Goal: Task Accomplishment & Management: Complete application form

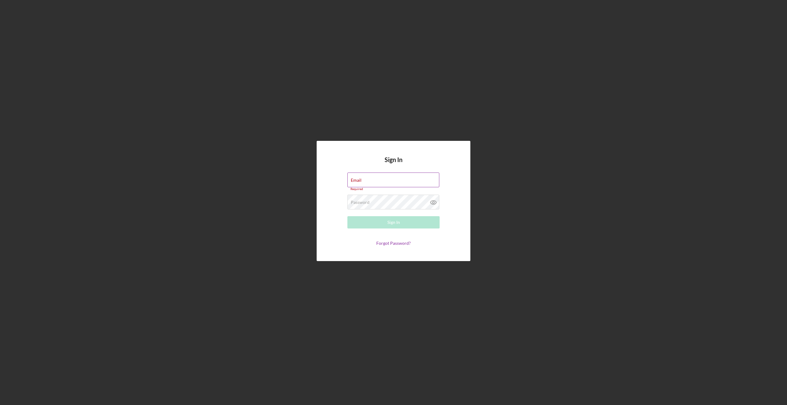
click at [361, 180] on label "Email" at bounding box center [356, 180] width 11 height 5
click at [384, 180] on input "Email" at bounding box center [393, 179] width 92 height 15
drag, startPoint x: 386, startPoint y: 181, endPoint x: 378, endPoint y: 176, distance: 10.0
click at [386, 181] on input "Email" at bounding box center [393, 179] width 92 height 15
type input "[PERSON_NAME][EMAIL_ADDRESS][PERSON_NAME][DOMAIN_NAME]"
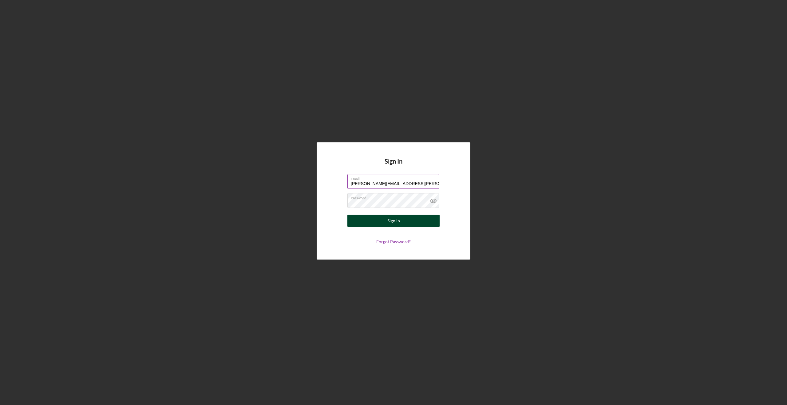
click at [391, 223] on div "Sign In" at bounding box center [393, 220] width 13 height 12
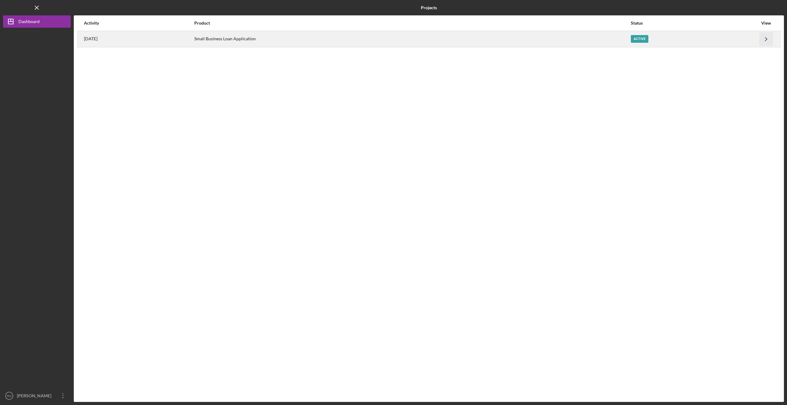
click at [769, 37] on icon "Icon/Navigate" at bounding box center [766, 39] width 14 height 14
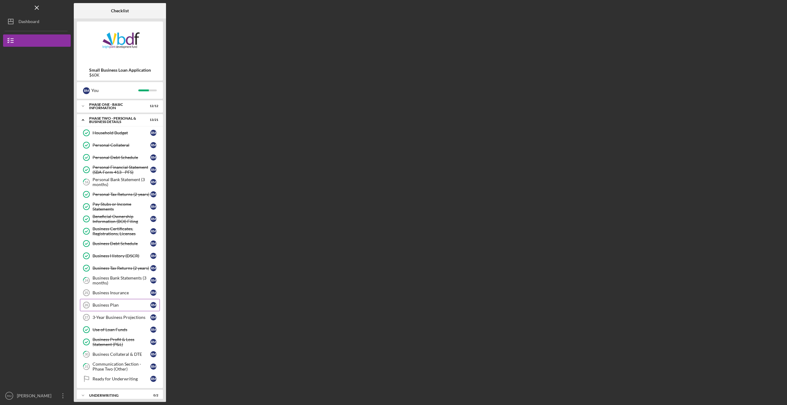
click at [105, 302] on link "Business Plan 26 Business Plan R M" at bounding box center [120, 305] width 80 height 12
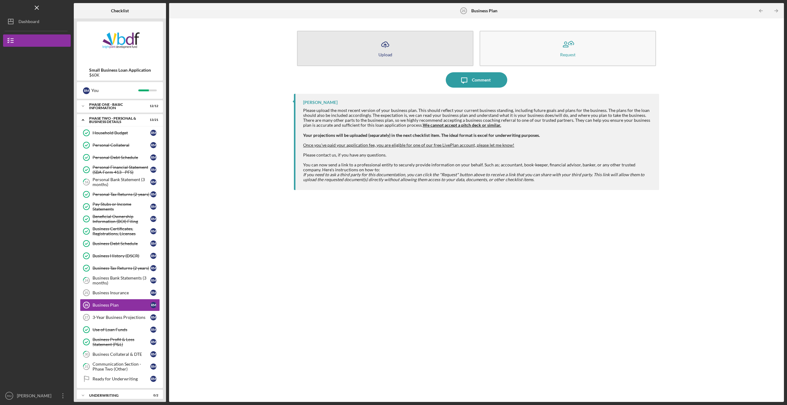
click at [382, 44] on icon "Icon/Upload" at bounding box center [384, 44] width 15 height 15
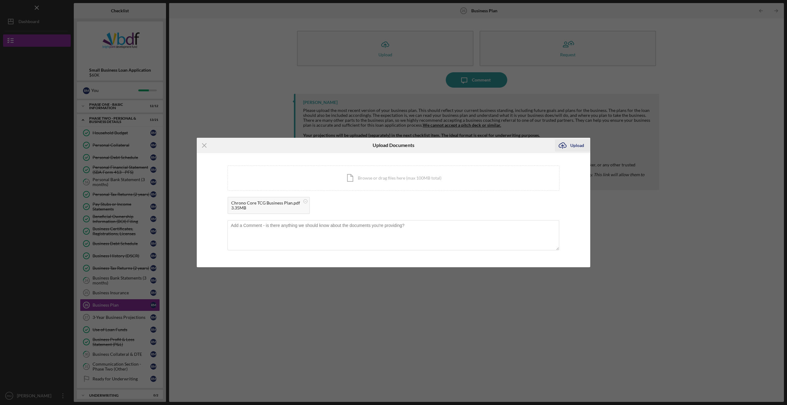
click at [574, 145] on div "Upload" at bounding box center [577, 145] width 14 height 12
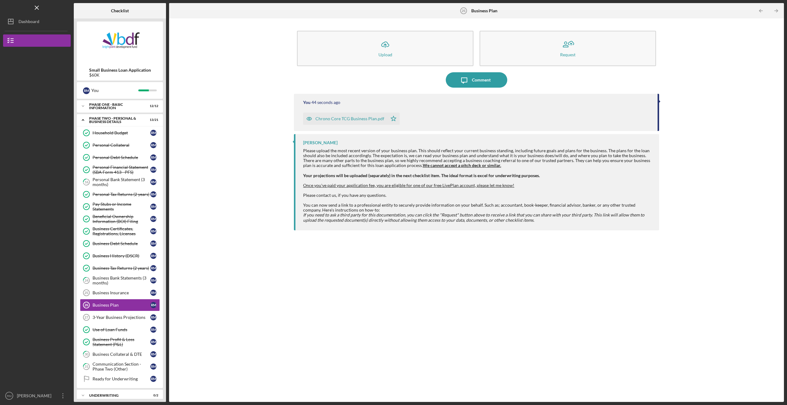
click at [256, 284] on div "Icon/Upload Upload Request Icon/Message Comment You 44 seconds ago Chrono Core …" at bounding box center [476, 210] width 608 height 377
click at [117, 319] on div "3-Year Business Projections" at bounding box center [121, 317] width 58 height 5
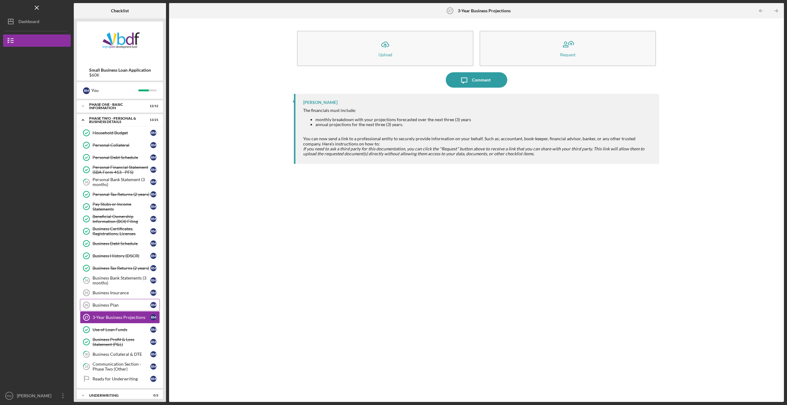
click at [116, 310] on link "Business Plan 26 Business Plan R M" at bounding box center [120, 305] width 80 height 12
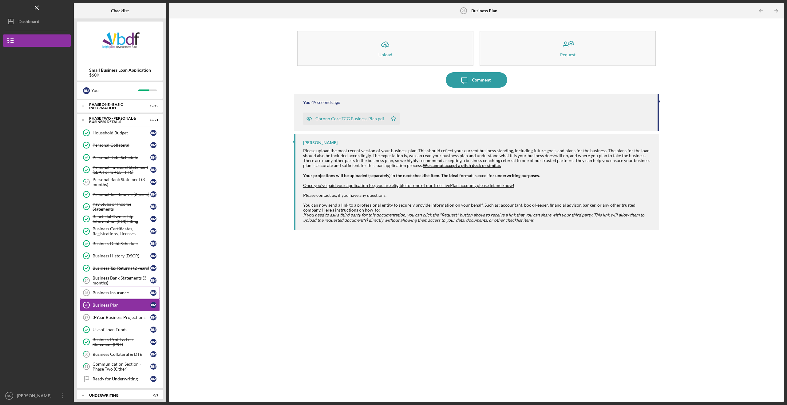
click at [115, 293] on div "Business Insurance" at bounding box center [121, 292] width 58 height 5
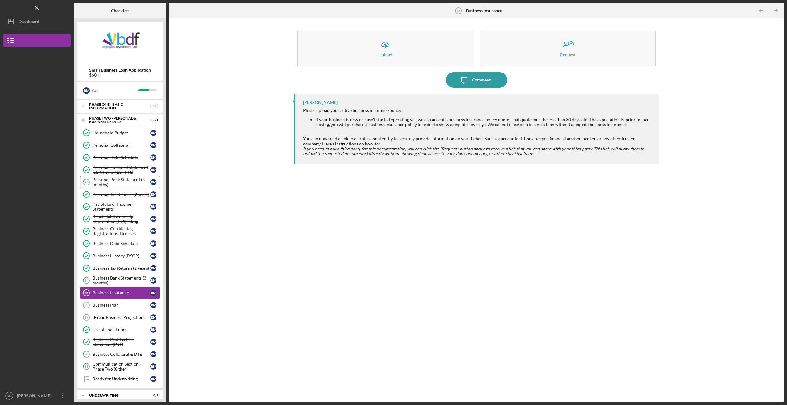
click at [107, 183] on div "Personal Bank Statement (3 months)" at bounding box center [121, 182] width 58 height 10
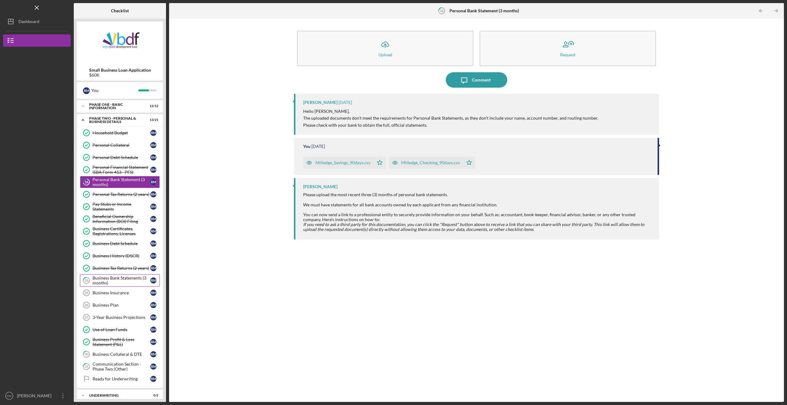
click at [115, 278] on div "Business Bank Statements (3 months)" at bounding box center [121, 280] width 58 height 10
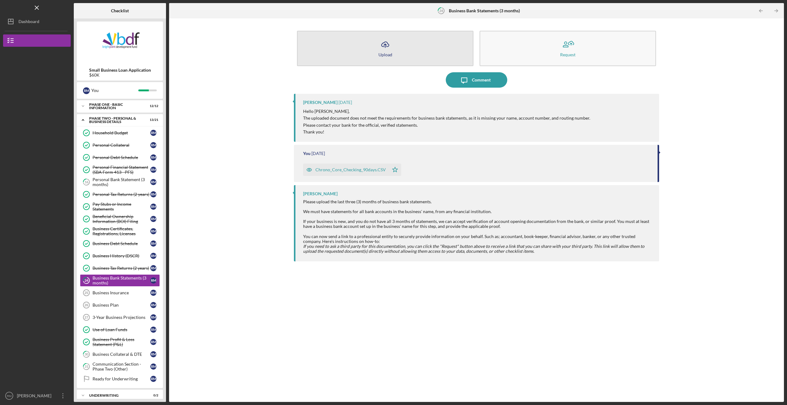
click at [391, 42] on icon "Icon/Upload" at bounding box center [384, 44] width 15 height 15
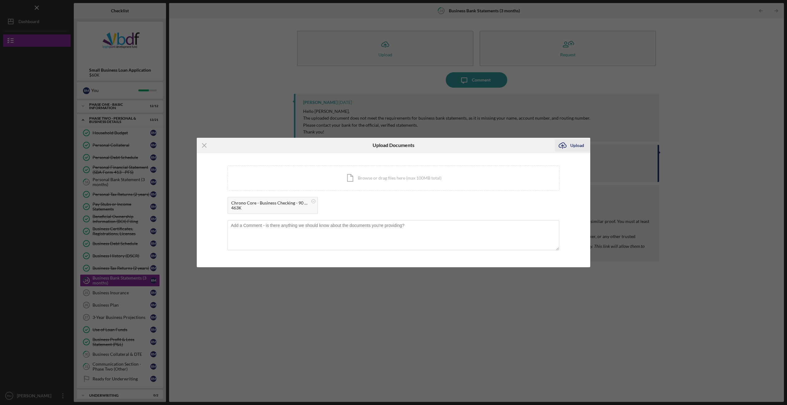
click at [579, 144] on div "Upload" at bounding box center [577, 145] width 14 height 12
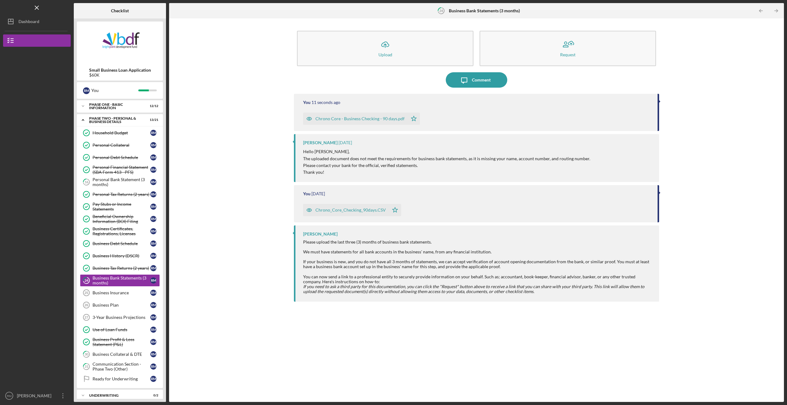
click at [255, 101] on div "Icon/Upload Upload Request Icon/Message Comment You 11 seconds ago Chrono Core …" at bounding box center [476, 210] width 608 height 377
click at [255, 101] on div "Icon/Upload Upload Request Icon/Message Comment You 12 seconds ago Chrono Core …" at bounding box center [476, 210] width 608 height 377
click at [255, 101] on div "Icon/Upload Upload Request Icon/Message Comment You 14 seconds ago Chrono Core …" at bounding box center [476, 210] width 608 height 377
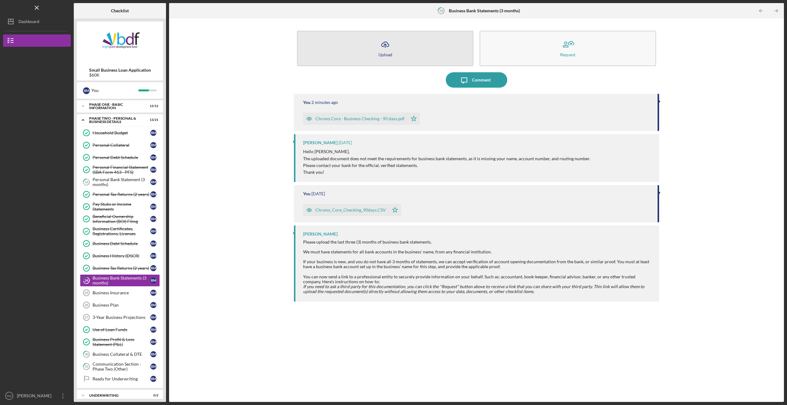
click at [397, 47] on button "Icon/Upload Upload" at bounding box center [385, 48] width 176 height 35
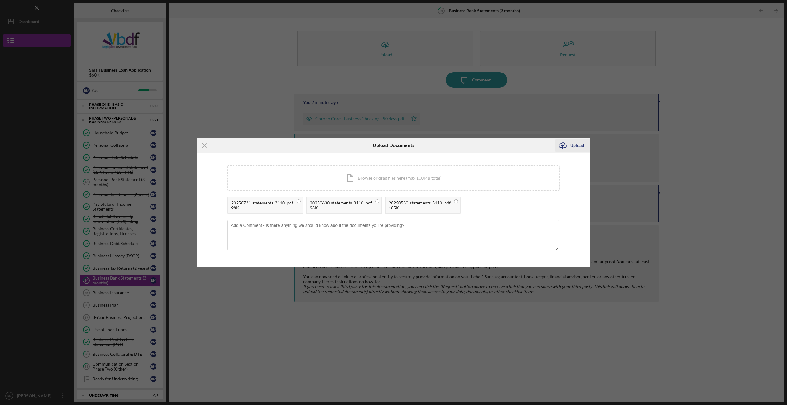
click at [577, 145] on div "Upload" at bounding box center [577, 145] width 14 height 12
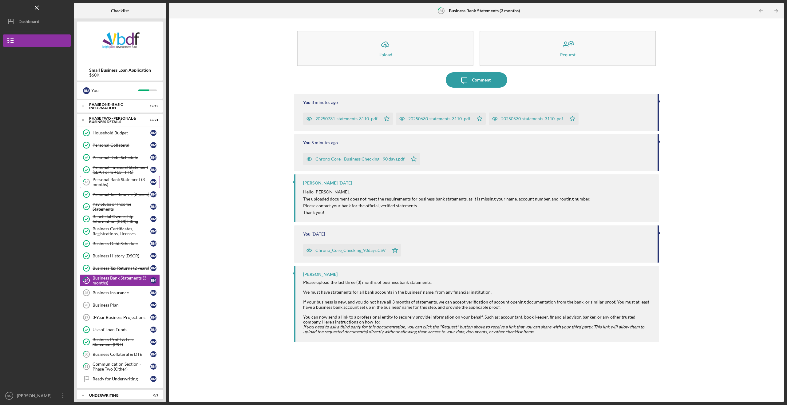
click at [110, 185] on div "Personal Bank Statement (3 months)" at bounding box center [121, 182] width 58 height 10
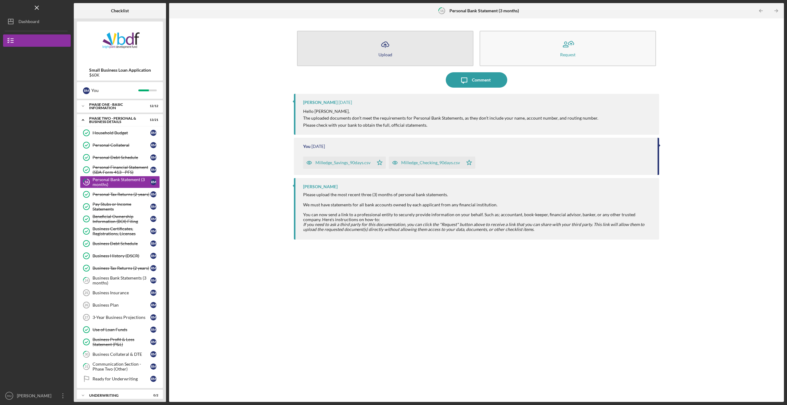
click at [401, 47] on button "Icon/Upload Upload" at bounding box center [385, 48] width 176 height 35
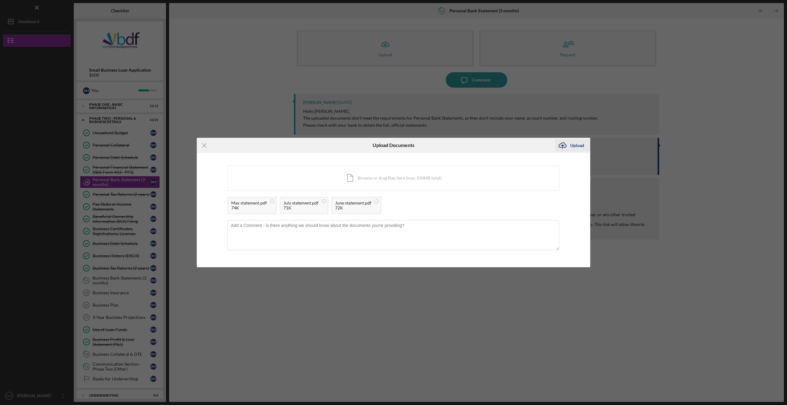
click at [572, 144] on div "Upload" at bounding box center [577, 145] width 14 height 12
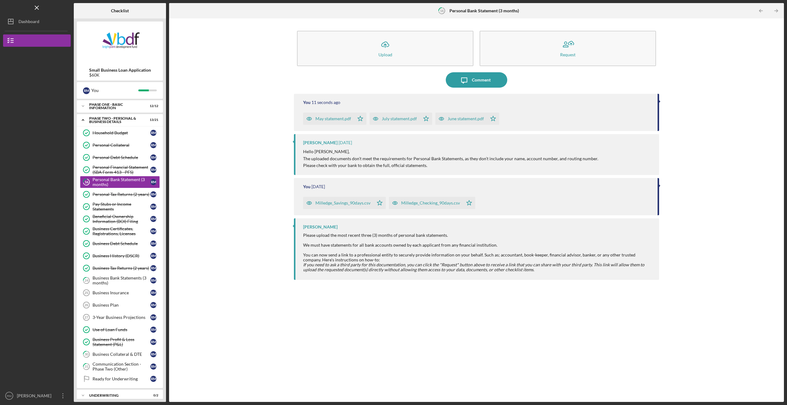
click at [202, 116] on div "Icon/Upload Upload Request Icon/Message Comment You 11 seconds ago May statemen…" at bounding box center [476, 210] width 608 height 377
click at [111, 306] on div "Business Plan" at bounding box center [121, 304] width 58 height 5
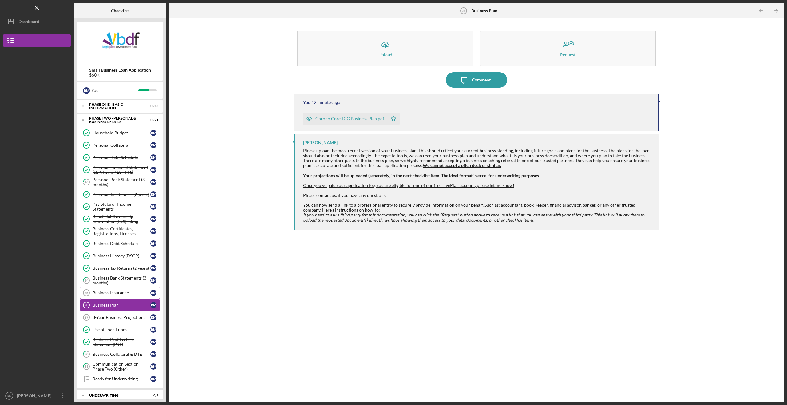
click at [116, 297] on link "Business Insurance 25 Business Insurance R M" at bounding box center [120, 292] width 80 height 12
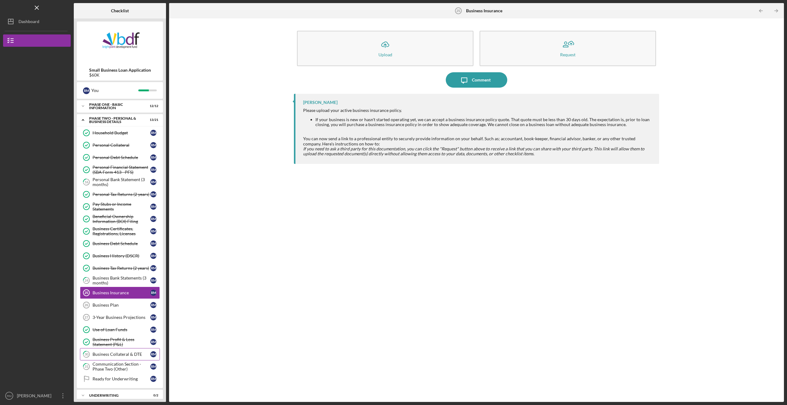
click at [113, 351] on link "30 Business Collateral & DTE R M" at bounding box center [120, 354] width 80 height 12
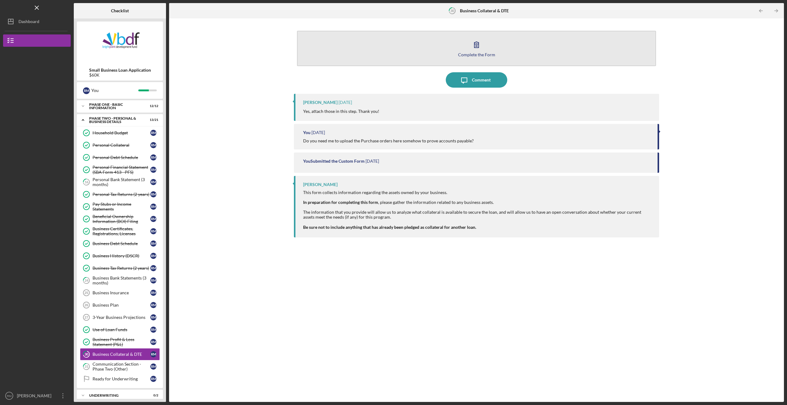
click at [476, 51] on icon "button" at bounding box center [476, 44] width 15 height 15
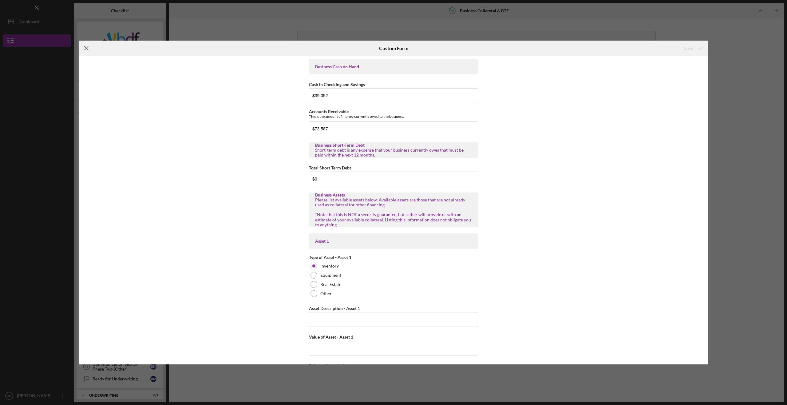
click at [86, 50] on icon "Icon/Menu Close" at bounding box center [86, 48] width 15 height 15
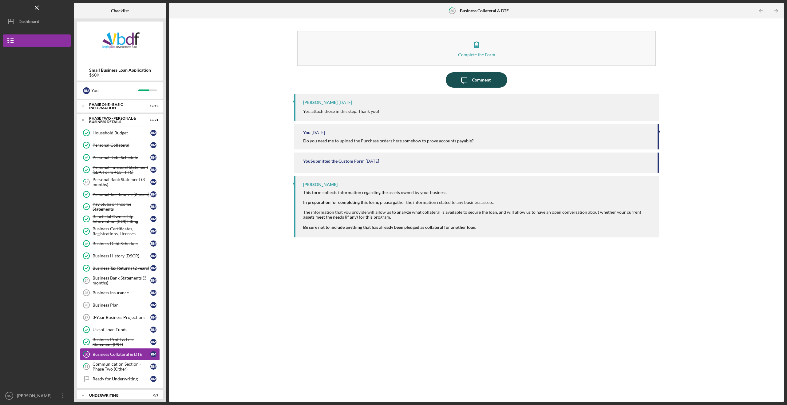
click at [484, 82] on div "Comment" at bounding box center [481, 79] width 19 height 15
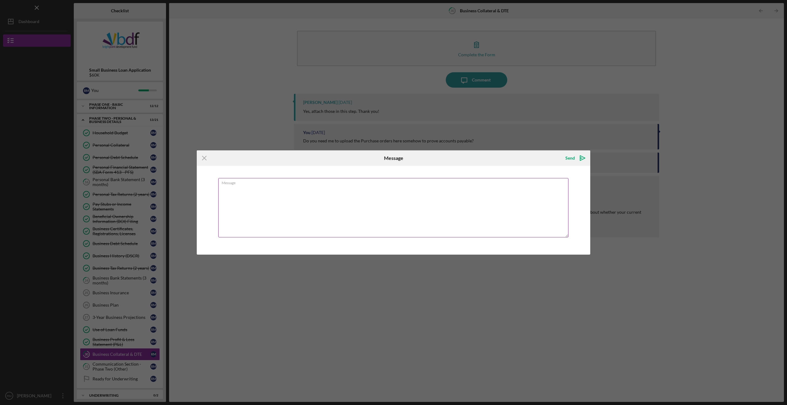
click at [274, 194] on textarea "Message" at bounding box center [393, 207] width 350 height 59
type textarea "I'm not seeing any way to upload documents here."
click at [574, 157] on div "Send" at bounding box center [570, 158] width 10 height 12
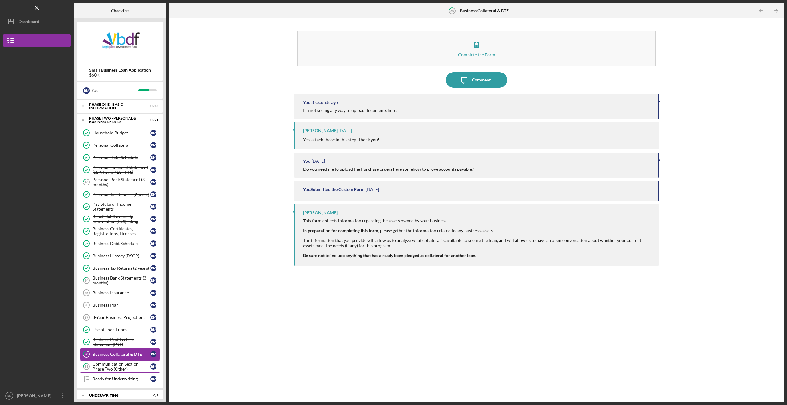
click at [100, 365] on div "Communication Section - Phase Two (Other)" at bounding box center [121, 366] width 58 height 10
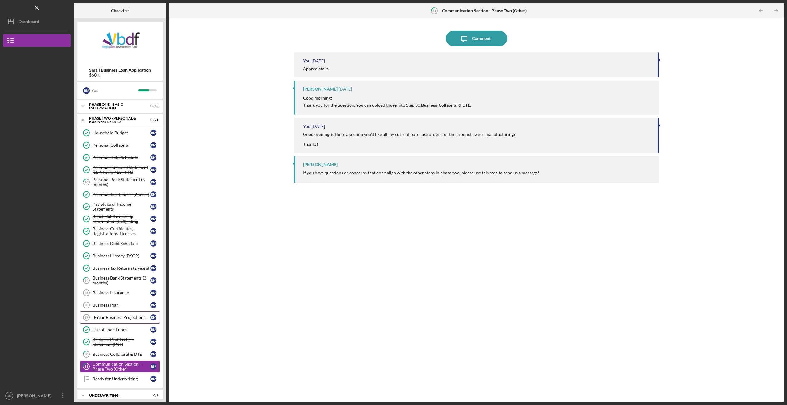
click at [110, 318] on div "3-Year Business Projections" at bounding box center [121, 317] width 58 height 5
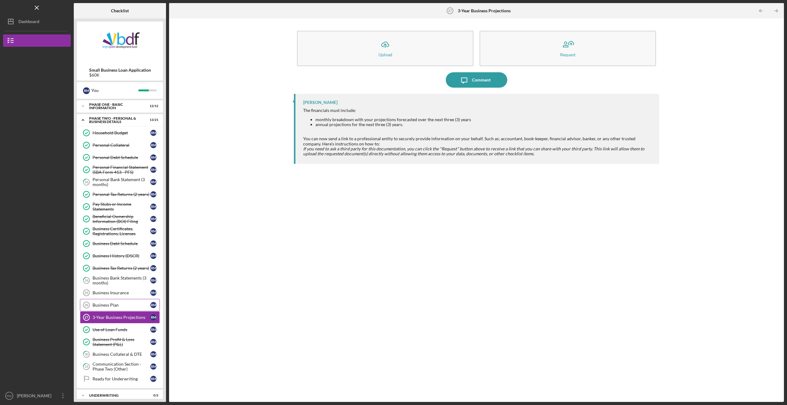
click at [109, 305] on div "Business Plan" at bounding box center [121, 304] width 58 height 5
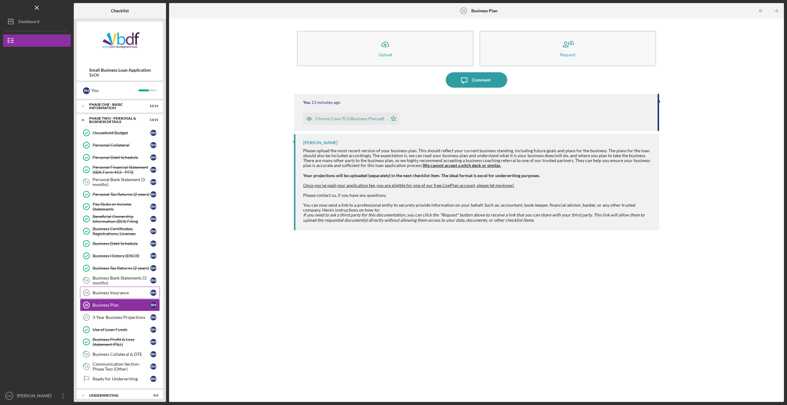
click at [107, 293] on div "Business Insurance" at bounding box center [121, 292] width 58 height 5
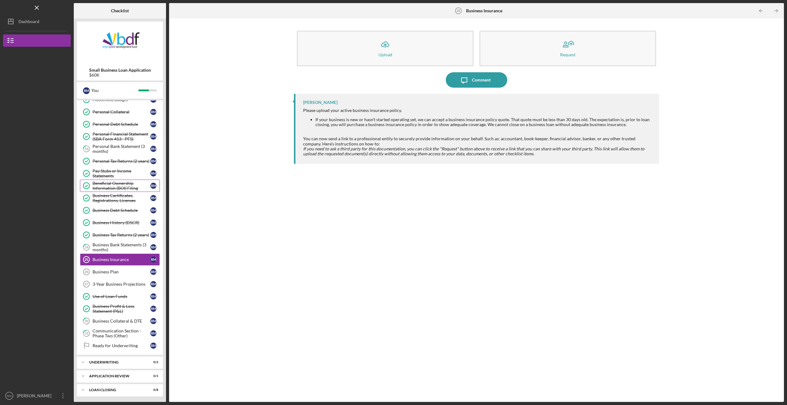
scroll to position [34, 0]
click at [106, 281] on div "3-Year Business Projections" at bounding box center [121, 283] width 58 height 5
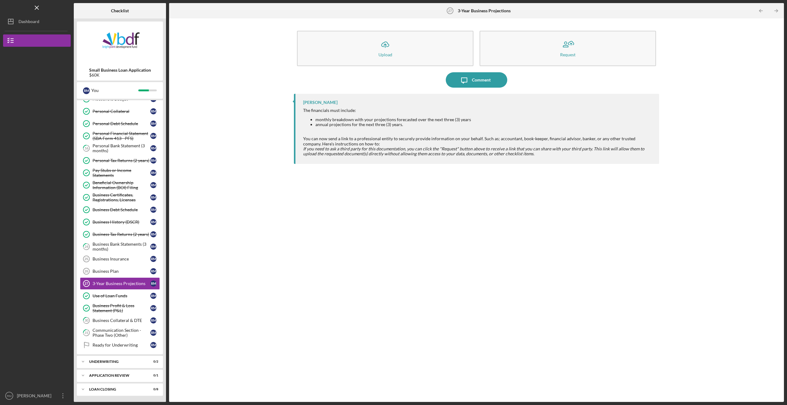
click at [238, 66] on div "Icon/Upload Upload Request Icon/Message Comment [PERSON_NAME] The financials mu…" at bounding box center [476, 210] width 608 height 377
click at [34, 10] on icon "Icon/Menu Close" at bounding box center [37, 8] width 14 height 14
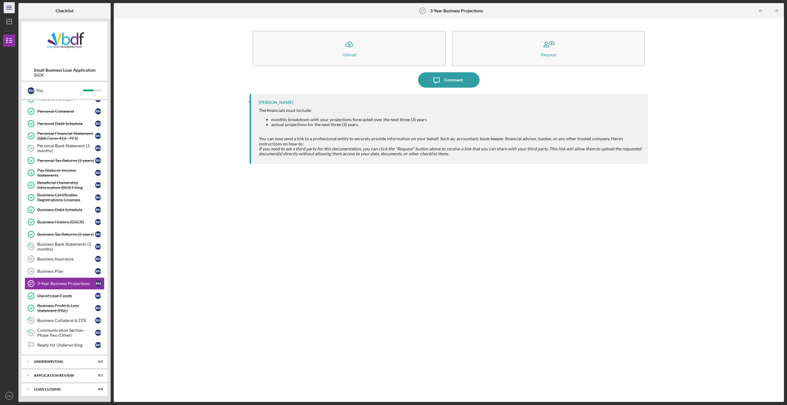
click at [8, 12] on icon "Icon/Menu" at bounding box center [9, 8] width 14 height 14
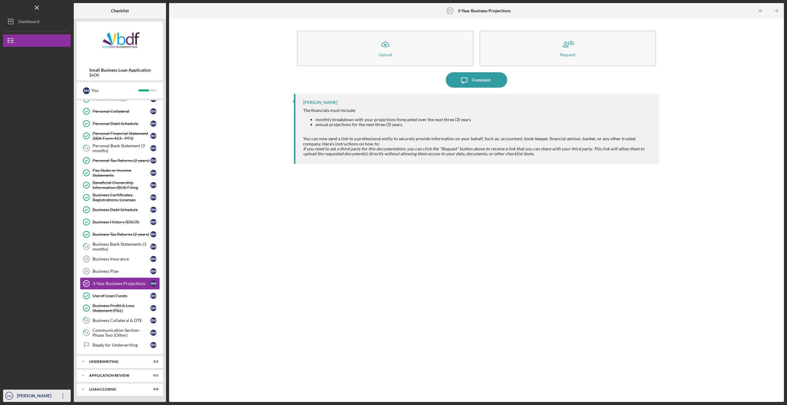
click at [66, 398] on icon "Icon/Overflow" at bounding box center [62, 395] width 15 height 15
click at [22, 381] on link "Logout" at bounding box center [37, 381] width 68 height 13
